Goal: Information Seeking & Learning: Learn about a topic

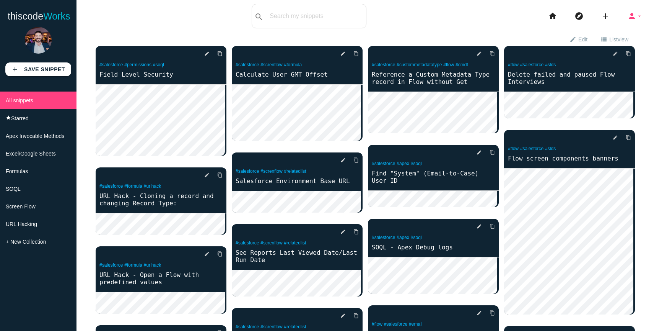
click at [628, 17] on icon "person" at bounding box center [632, 16] width 9 height 24
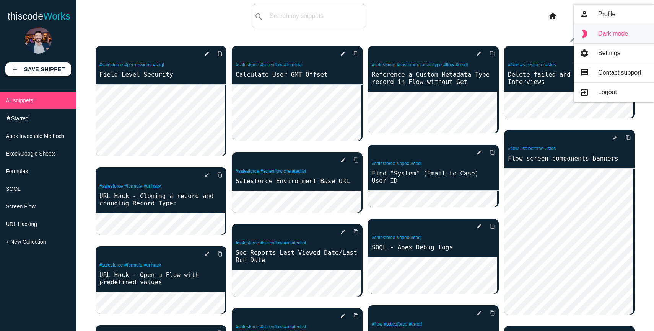
click at [614, 39] on link "brightness_2 Dark mode" at bounding box center [614, 33] width 80 height 19
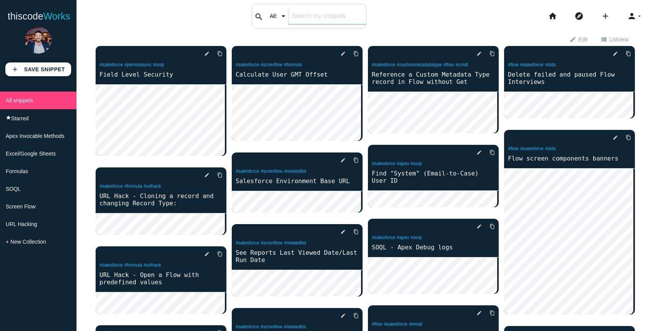
click at [294, 10] on input "text" at bounding box center [328, 16] width 78 height 16
click at [308, 17] on input "text" at bounding box center [328, 16] width 78 height 16
type input "custom metada"
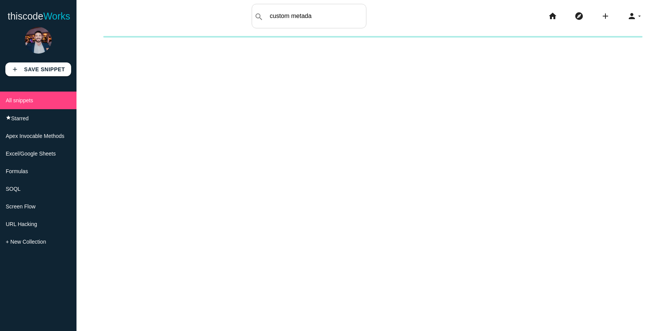
click at [406, 167] on div "New collection Cancel Create" at bounding box center [366, 201] width 578 height 331
click at [22, 171] on span "Formulas" at bounding box center [17, 171] width 22 height 6
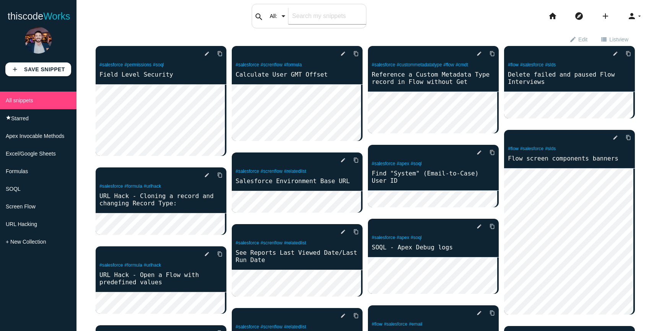
click at [282, 16] on div "search All: All: Code: Title: Tag: All: Code: Title: Tag:" at bounding box center [309, 16] width 115 height 24
click at [28, 174] on span "Formulas" at bounding box center [17, 171] width 22 height 6
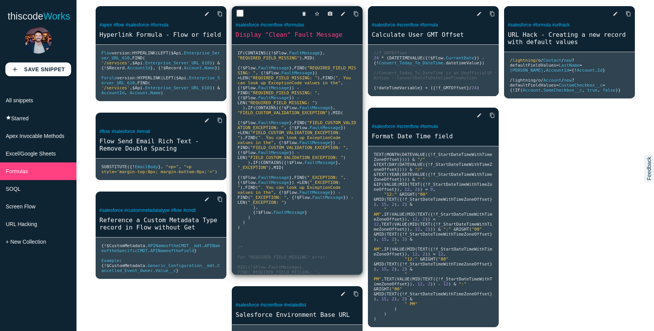
scroll to position [48, 0]
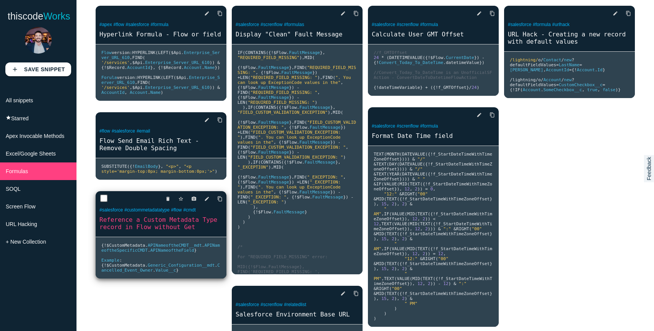
click at [186, 231] on link "Reference a Custom Metadata Type record in Flow without Get" at bounding box center [161, 223] width 131 height 16
